Goal: Check status

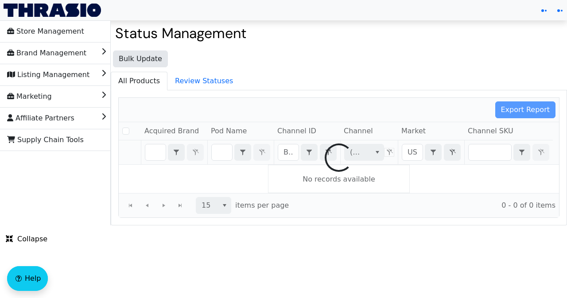
checkbox input "false"
